Goal: Entertainment & Leisure: Browse casually

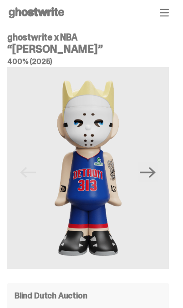
click at [166, 167] on img at bounding box center [87, 168] width 161 height 202
click at [156, 173] on icon "Next" at bounding box center [148, 172] width 16 height 11
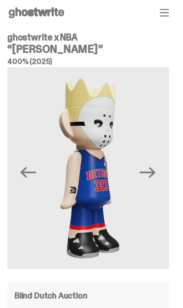
click at [158, 172] on button "Next" at bounding box center [148, 172] width 20 height 20
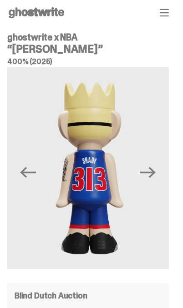
click at [158, 174] on button "Next" at bounding box center [148, 172] width 20 height 20
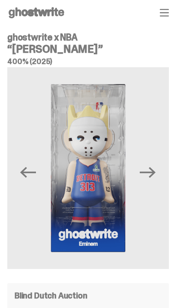
click at [31, 169] on icon "Previous" at bounding box center [28, 173] width 16 height 16
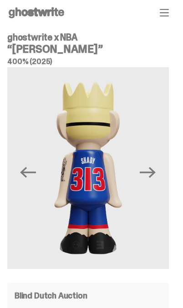
click at [156, 170] on icon "Next" at bounding box center [148, 173] width 16 height 16
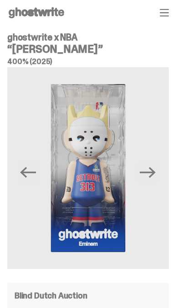
click at [155, 172] on icon "Next" at bounding box center [148, 172] width 16 height 11
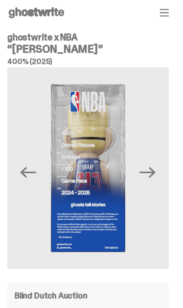
click at [156, 173] on icon "Next" at bounding box center [148, 173] width 16 height 16
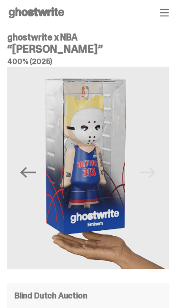
click at [161, 175] on img at bounding box center [87, 168] width 161 height 202
click at [163, 174] on img at bounding box center [87, 168] width 161 height 202
